Goal: Information Seeking & Learning: Compare options

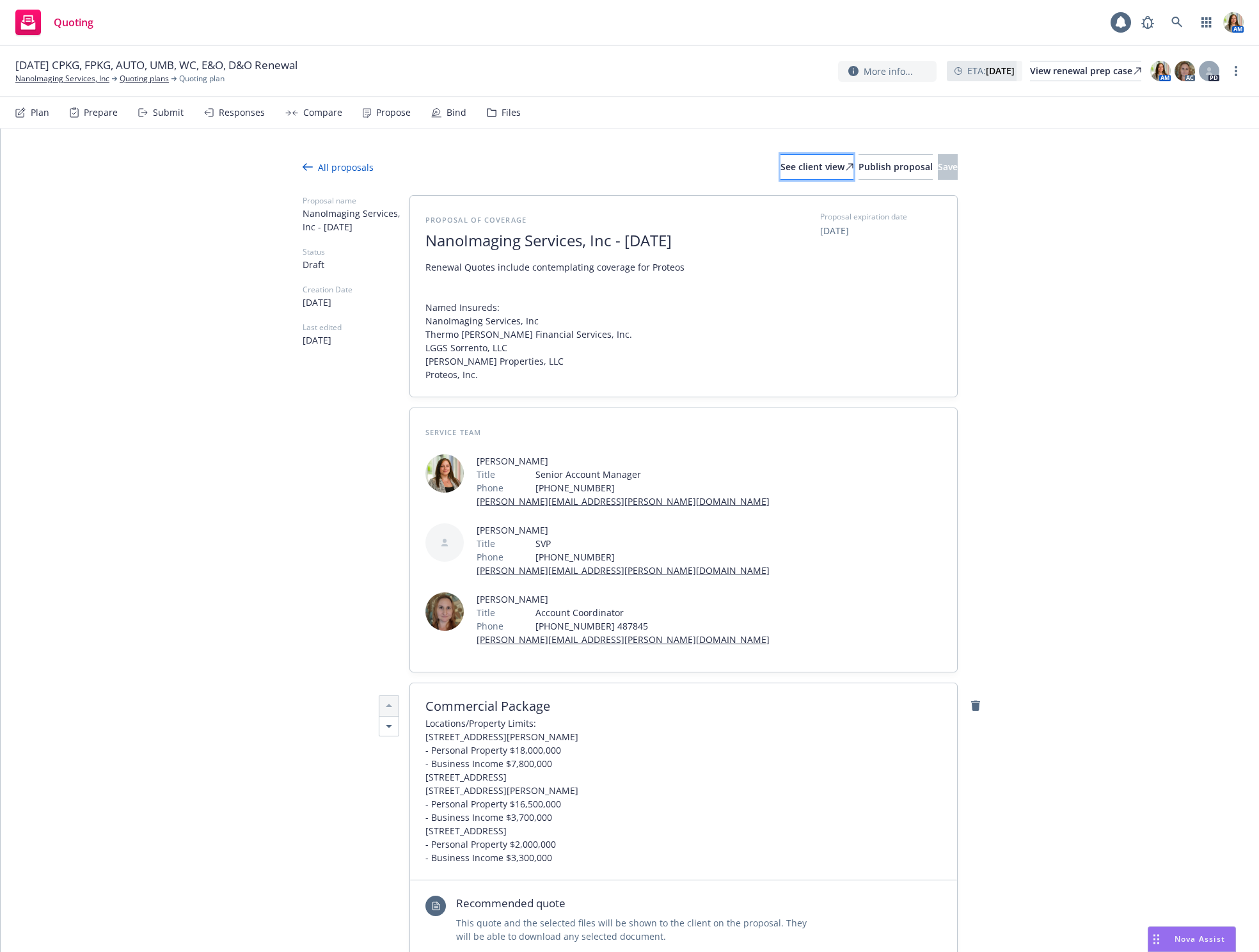
click at [781, 165] on div "See client view" at bounding box center [817, 167] width 73 height 24
type textarea "x"
click at [303, 112] on div "Compare" at bounding box center [322, 112] width 39 height 10
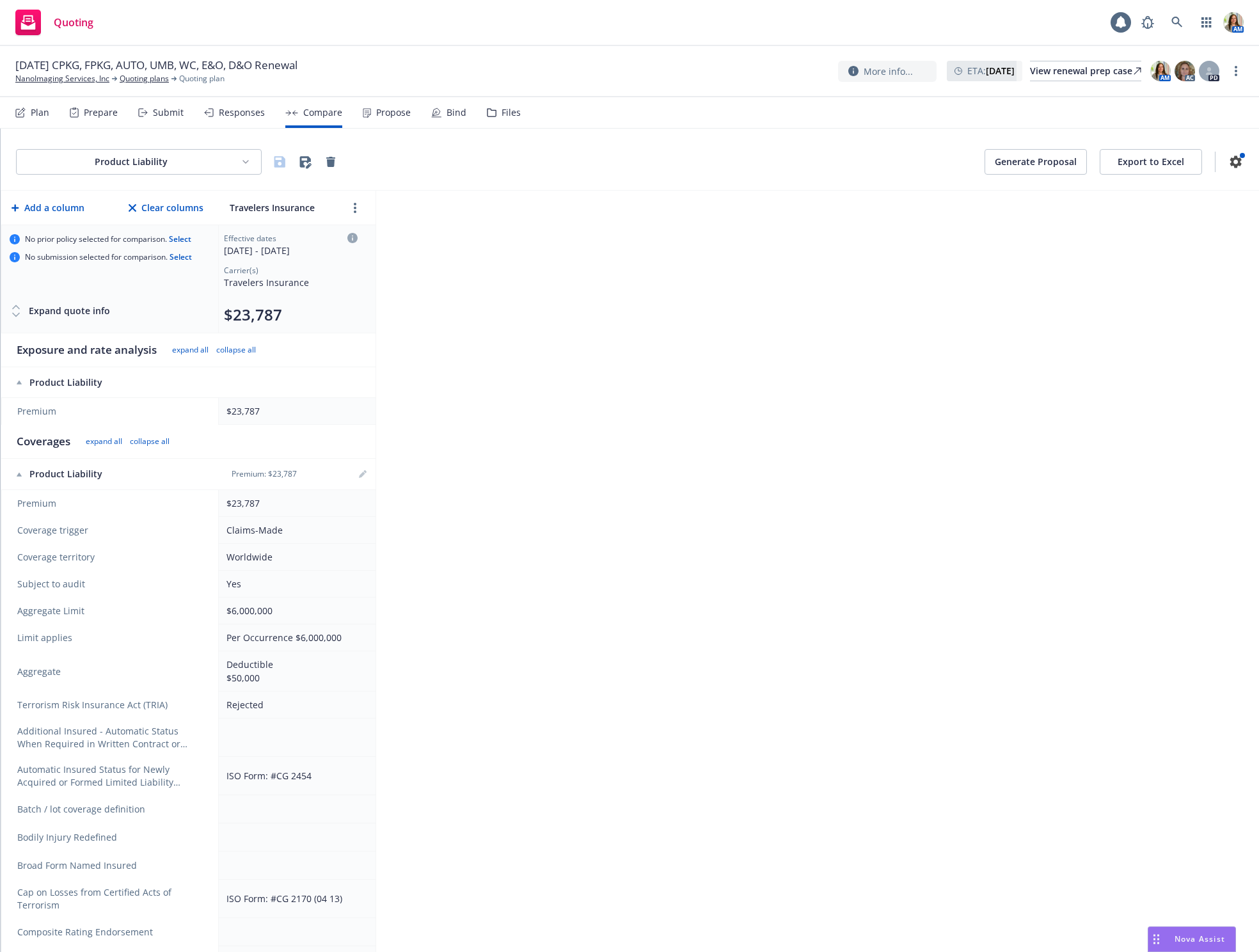
click at [132, 159] on html "Quoting 1 AM [DATE] CPKG, FPKG, AUTO, UMB, WC, E&O, D&O Renewal NanoImaging Ser…" at bounding box center [630, 476] width 1259 height 952
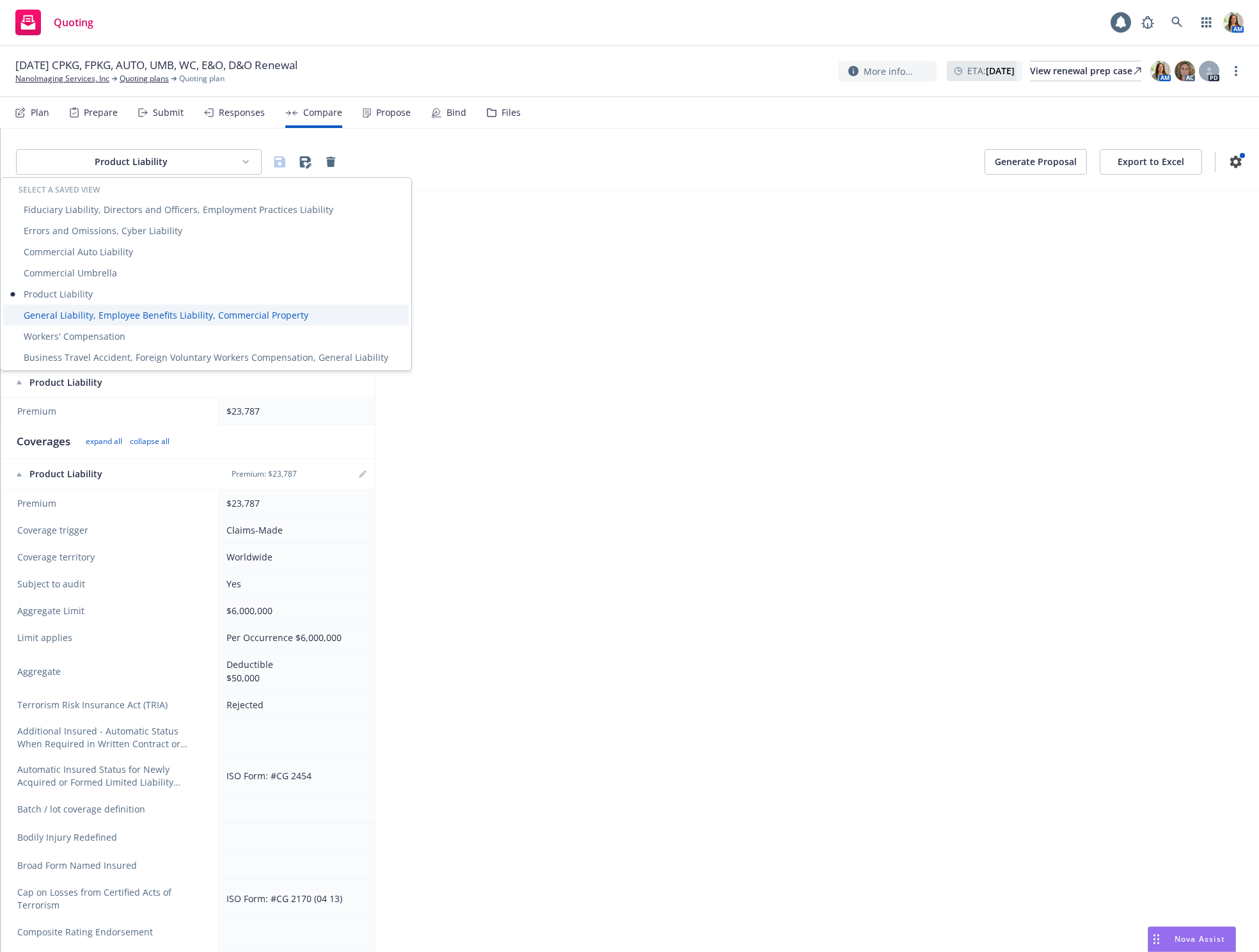
click at [137, 311] on div "General Liability, Employee Benefits Liability, Commercial Property" at bounding box center [206, 315] width 405 height 21
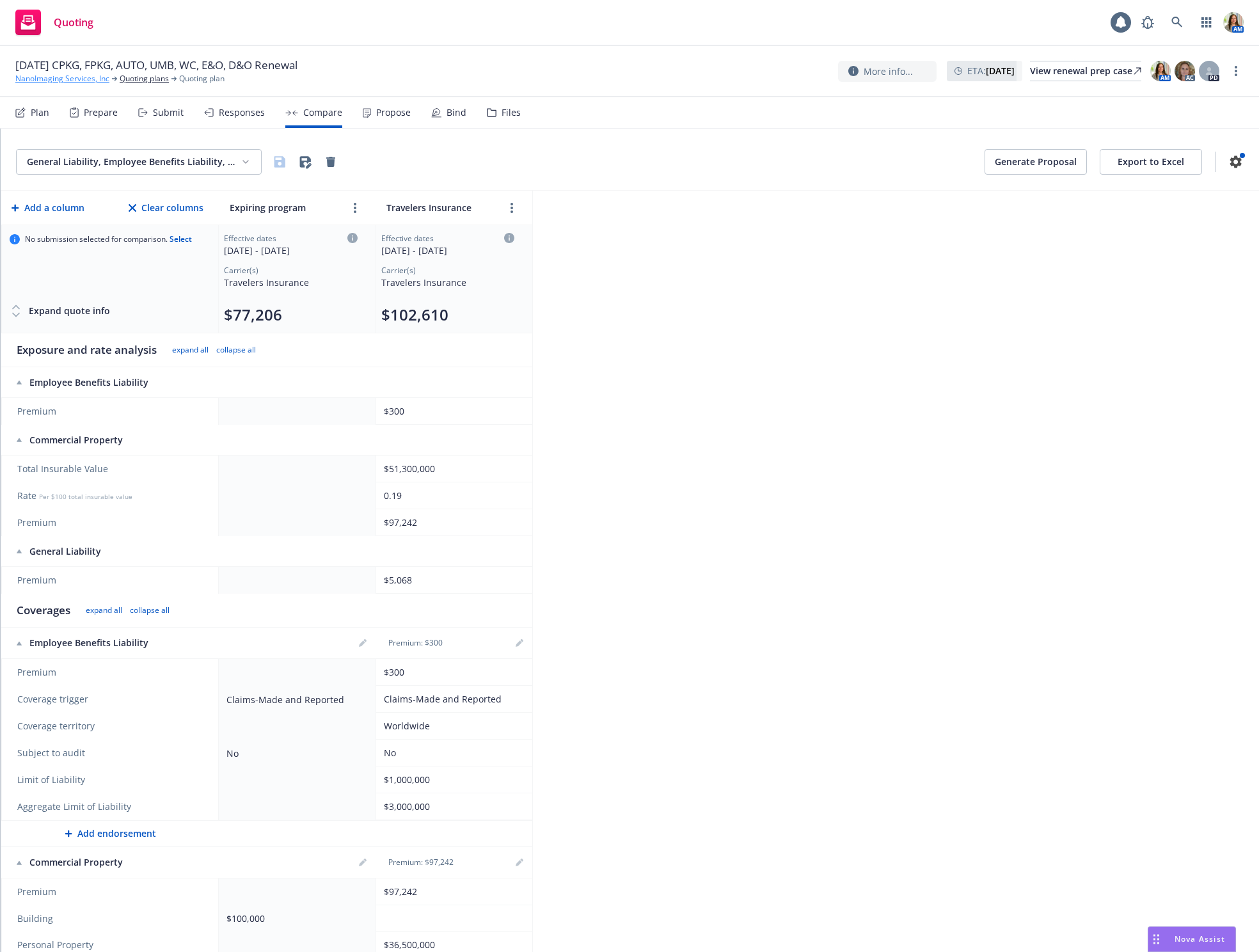
click at [40, 80] on link "NanoImaging Services, Inc" at bounding box center [62, 79] width 94 height 12
